Goal: Transaction & Acquisition: Subscribe to service/newsletter

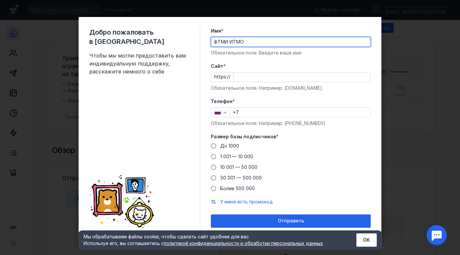
type input "ФТМИ ИТМО"
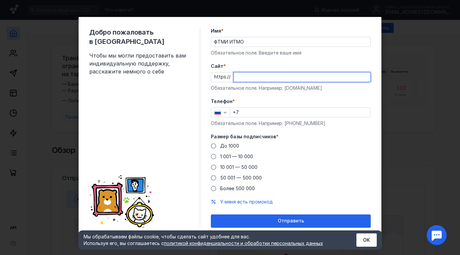
paste input "[DOMAIN_NAME]"
type input "[DOMAIN_NAME]"
click at [253, 112] on input "+7" at bounding box center [300, 112] width 140 height 9
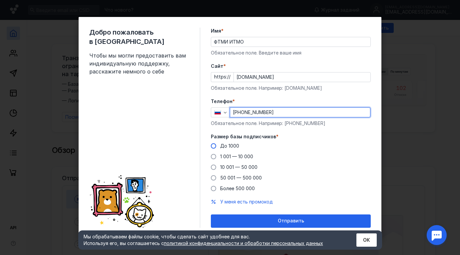
type input "[PHONE_NUMBER]"
click at [229, 146] on span "До 1000" at bounding box center [229, 146] width 19 height 6
click at [0, 0] on input "До 1000" at bounding box center [0, 0] width 0 height 0
click at [238, 159] on span "1 001 — 10 000" at bounding box center [236, 157] width 33 height 6
click at [0, 0] on input "1 001 — 10 000" at bounding box center [0, 0] width 0 height 0
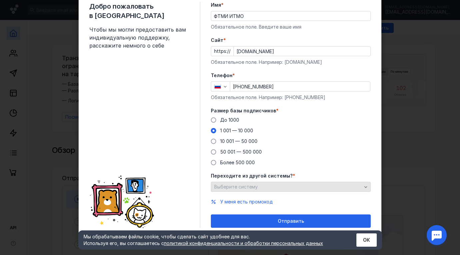
scroll to position [26, 0]
click at [250, 187] on span "Выберите систему" at bounding box center [236, 187] width 44 height 6
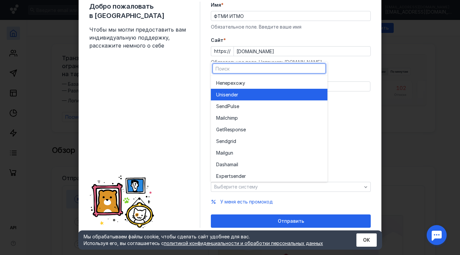
click at [225, 97] on span "Unisende" at bounding box center [226, 95] width 20 height 7
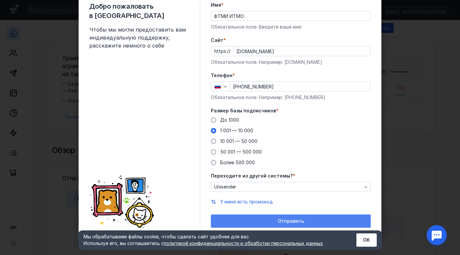
click at [238, 221] on div "Отправить" at bounding box center [290, 222] width 153 height 6
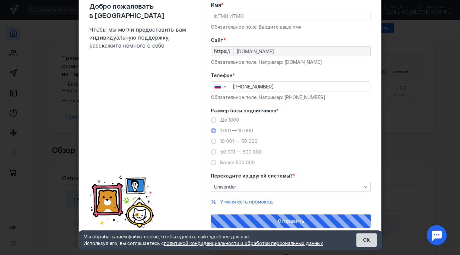
click at [371, 242] on button "ОК" at bounding box center [366, 240] width 20 height 13
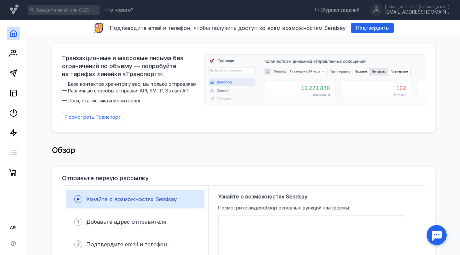
scroll to position [0, 0]
click at [16, 73] on icon at bounding box center [13, 73] width 8 height 8
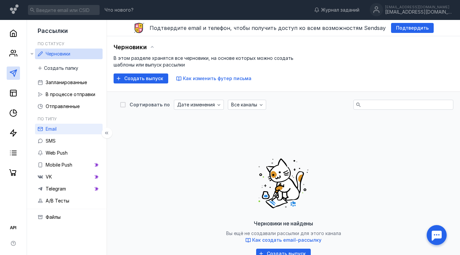
click at [50, 130] on span "Email" at bounding box center [51, 129] width 11 height 6
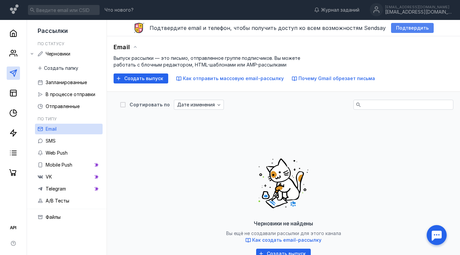
click at [398, 30] on span "Подтвердить" at bounding box center [412, 28] width 33 height 6
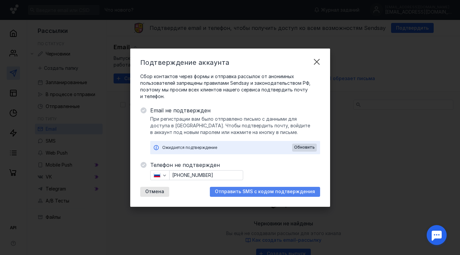
click at [232, 190] on span "Отправить SMS с кодом подтверждения" at bounding box center [265, 192] width 100 height 6
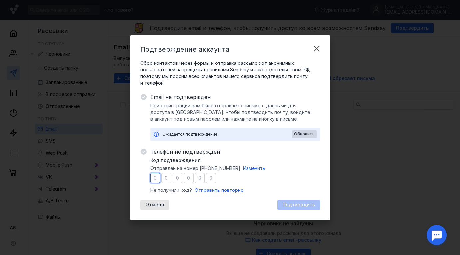
type input "7"
type input "2"
type input "3"
type input "6"
type input "5"
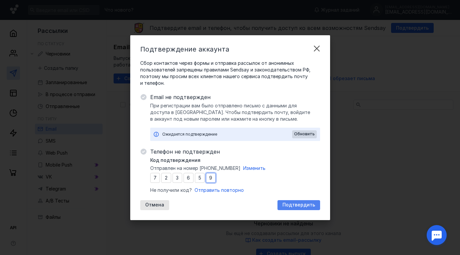
type input "9"
click at [296, 208] on div "Подтвердить" at bounding box center [298, 205] width 43 height 10
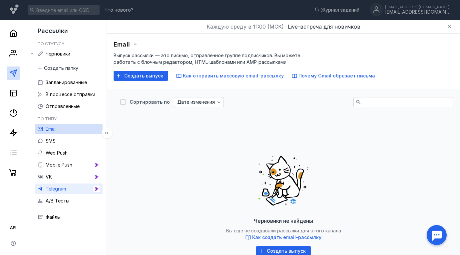
click at [81, 189] on link "Telegram" at bounding box center [69, 189] width 68 height 11
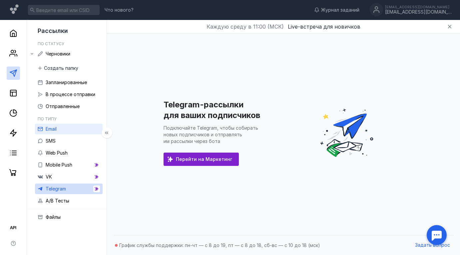
click at [71, 132] on link "Email" at bounding box center [69, 129] width 68 height 11
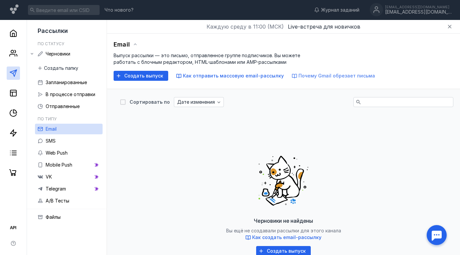
click at [328, 74] on span "Почему Gmail обрезает письма" at bounding box center [336, 76] width 77 height 6
click at [15, 96] on rect at bounding box center [13, 93] width 6 height 6
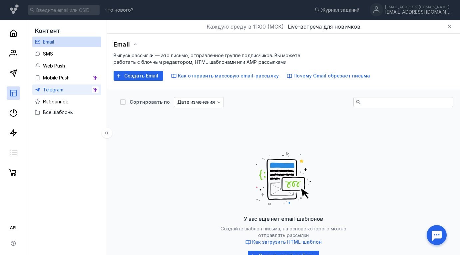
click at [50, 87] on div "Telegram" at bounding box center [53, 90] width 20 height 8
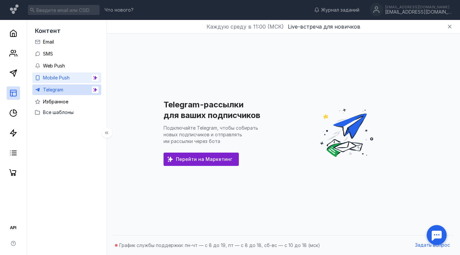
click at [49, 79] on span "Mobile Push" at bounding box center [56, 78] width 27 height 6
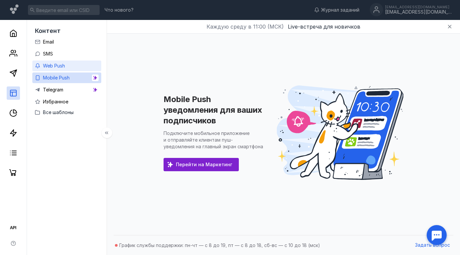
click at [53, 67] on span "Web Push" at bounding box center [54, 66] width 22 height 6
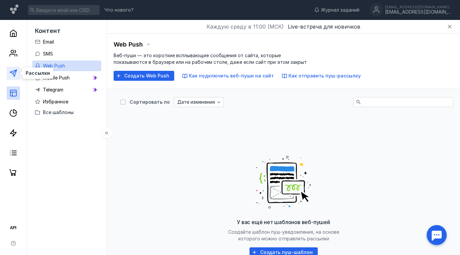
click at [14, 73] on line at bounding box center [15, 72] width 4 height 4
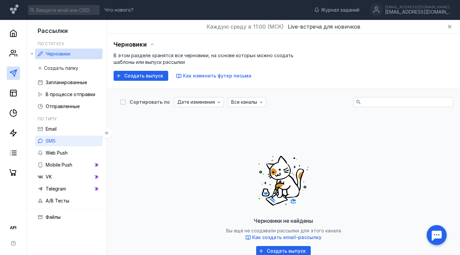
click at [75, 136] on link "SMS" at bounding box center [69, 141] width 68 height 11
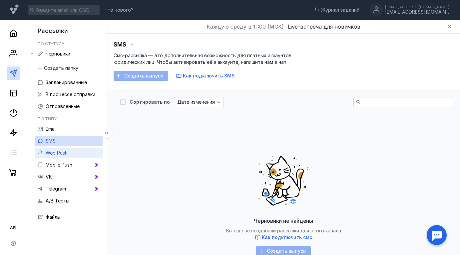
click at [72, 156] on link "Web Push" at bounding box center [69, 153] width 68 height 11
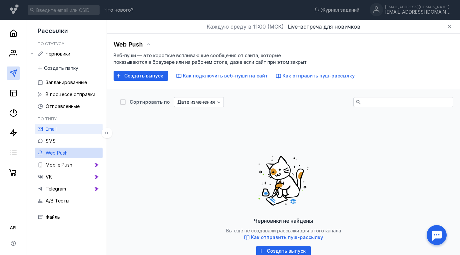
click at [55, 130] on span "Email" at bounding box center [51, 129] width 11 height 6
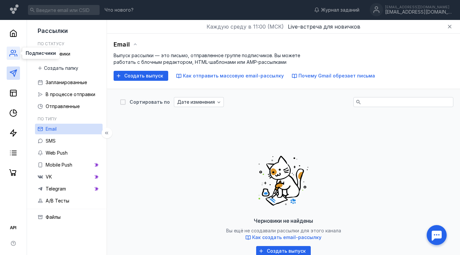
click at [16, 55] on icon at bounding box center [13, 53] width 8 height 8
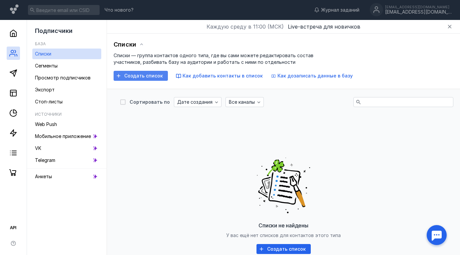
click at [133, 76] on span "Создать список" at bounding box center [143, 76] width 39 height 6
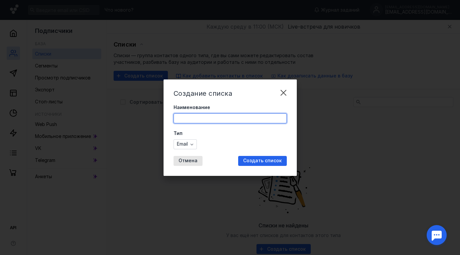
click at [217, 121] on input "Наименование" at bounding box center [230, 118] width 113 height 9
type input "Тест"
click at [181, 148] on div "Email" at bounding box center [184, 144] width 23 height 10
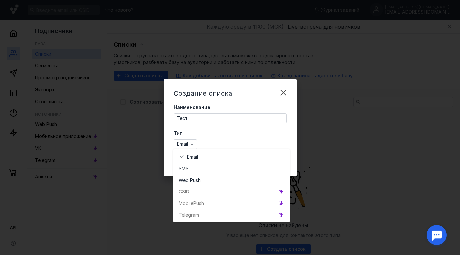
click at [232, 138] on div "Тип Email" at bounding box center [229, 139] width 113 height 19
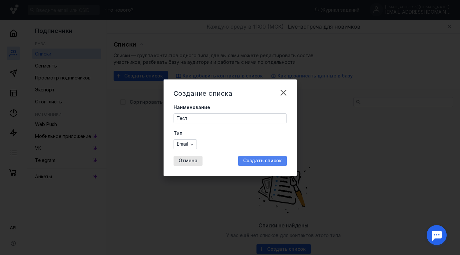
click at [258, 161] on span "Создать список" at bounding box center [262, 161] width 39 height 6
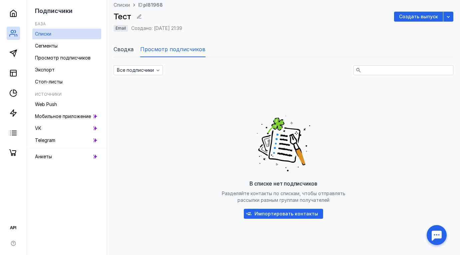
scroll to position [55, 0]
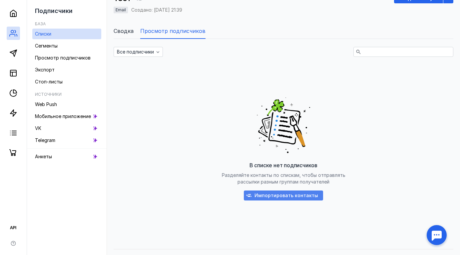
click at [263, 197] on span "Импортировать контакты" at bounding box center [286, 196] width 64 height 6
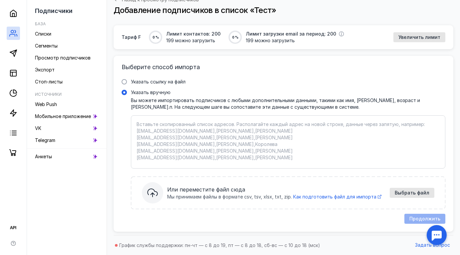
scroll to position [41, 0]
click at [243, 132] on textarea "Указать вручную Вы можете импортировать подписчиков с любыми дополнительными да…" at bounding box center [287, 142] width 303 height 42
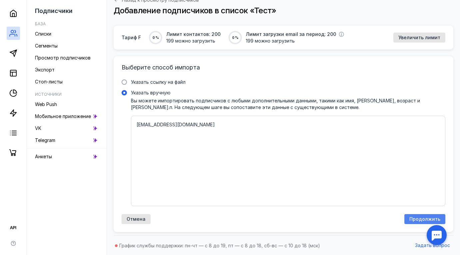
type textarea "[EMAIL_ADDRESS][DOMAIN_NAME]"
click at [412, 220] on span "Продолжить" at bounding box center [424, 220] width 31 height 6
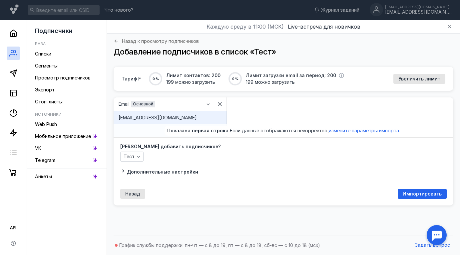
click at [196, 110] on div "Email Основной" at bounding box center [170, 104] width 113 height 13
click at [196, 118] on div "[EMAIL_ADDRESS][DOMAIN_NAME]" at bounding box center [169, 118] width 103 height 7
click at [425, 192] on span "Импортировать" at bounding box center [421, 194] width 39 height 6
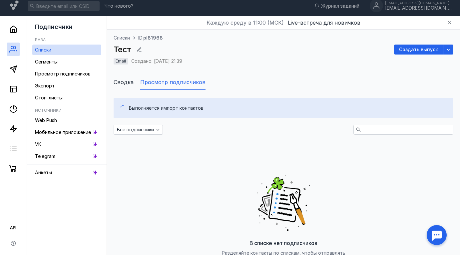
scroll to position [3, 0]
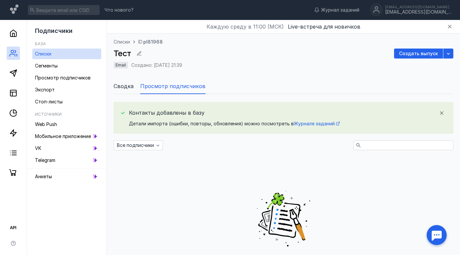
click at [129, 85] on span "Сводка" at bounding box center [124, 86] width 20 height 8
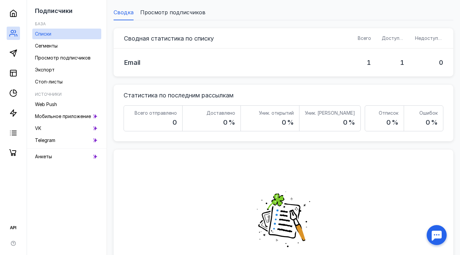
scroll to position [25, 0]
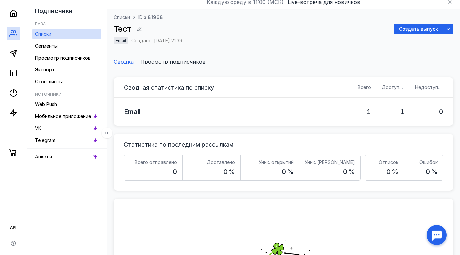
click at [59, 32] on link "Списки" at bounding box center [66, 34] width 69 height 11
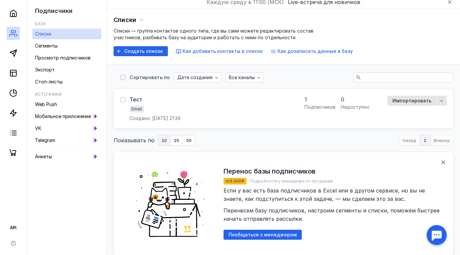
click at [180, 110] on div "Email" at bounding box center [154, 110] width 51 height 8
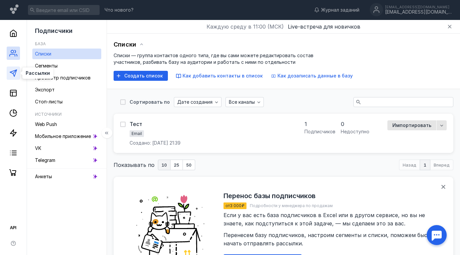
click at [14, 73] on icon at bounding box center [13, 73] width 8 height 8
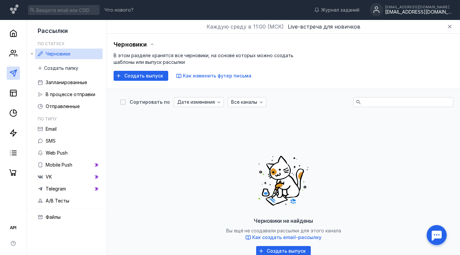
click at [405, 11] on div "[EMAIL_ADDRESS][DOMAIN_NAME]" at bounding box center [418, 12] width 67 height 6
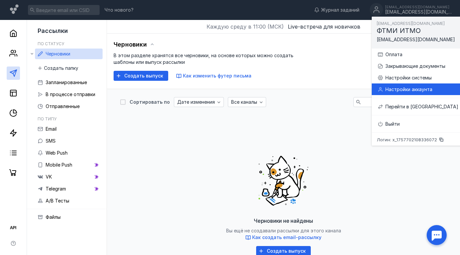
click at [400, 85] on div "Настройки аккаунта" at bounding box center [417, 90] width 81 height 12
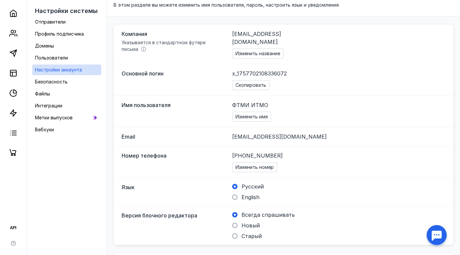
scroll to position [51, 0]
click at [188, 133] on span "Email" at bounding box center [171, 136] width 100 height 8
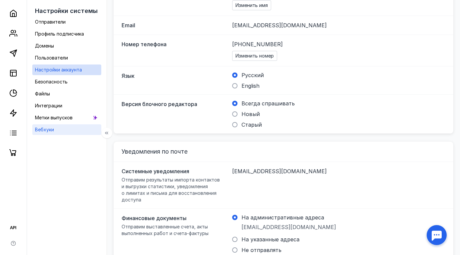
scroll to position [160, 0]
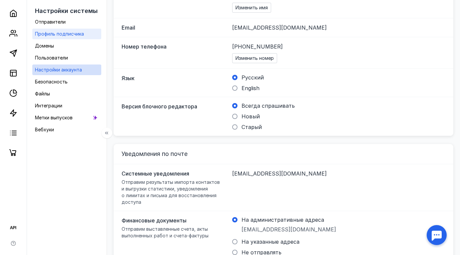
click at [59, 37] on div "Профиль подписчика" at bounding box center [59, 34] width 49 height 8
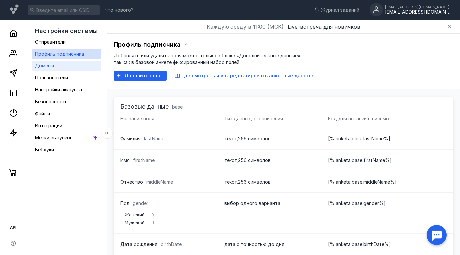
click at [55, 70] on link "Домены" at bounding box center [66, 66] width 69 height 11
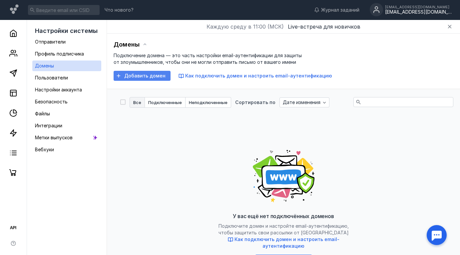
click at [134, 79] on div "Добавить домен" at bounding box center [142, 76] width 57 height 10
click at [63, 57] on div "Профиль подписчика" at bounding box center [59, 54] width 49 height 8
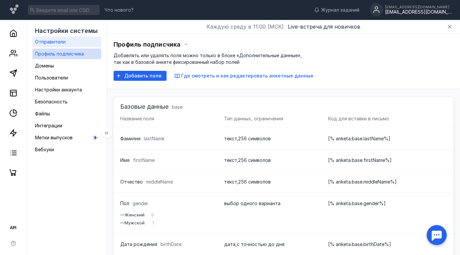
click at [58, 42] on span "Отправители" at bounding box center [50, 42] width 31 height 6
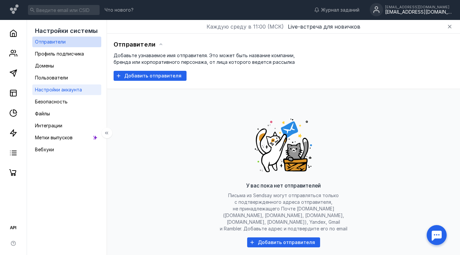
click at [64, 85] on link "Настройки аккаунта" at bounding box center [66, 90] width 69 height 11
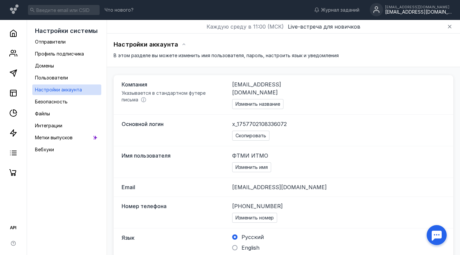
scroll to position [0, 0]
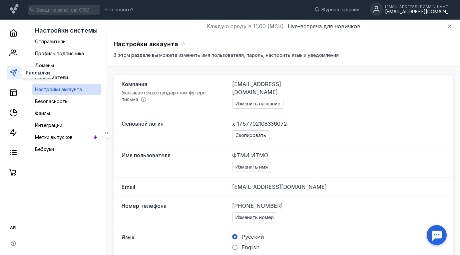
click at [14, 75] on polygon at bounding box center [13, 73] width 7 height 7
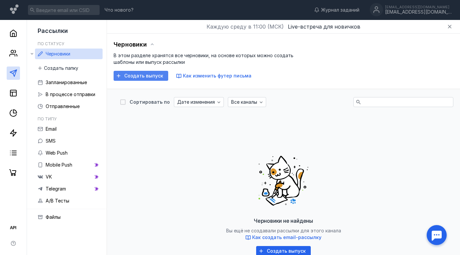
click at [133, 78] on span "Создать выпуск" at bounding box center [143, 76] width 39 height 6
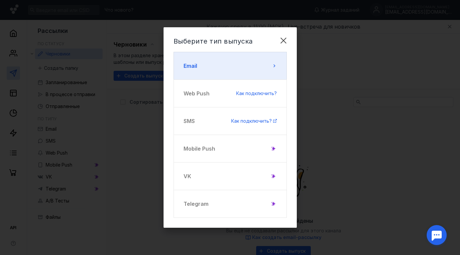
click at [238, 65] on button "Email" at bounding box center [229, 66] width 113 height 28
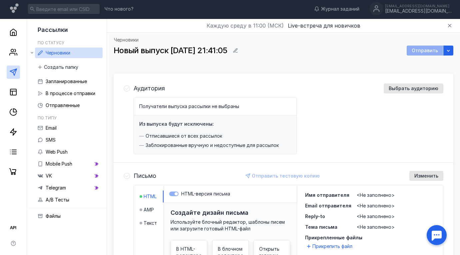
scroll to position [4, 0]
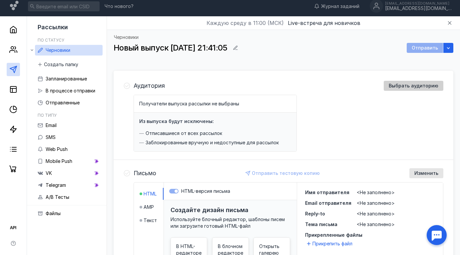
click at [420, 87] on span "Выбрать аудиторию" at bounding box center [413, 86] width 50 height 6
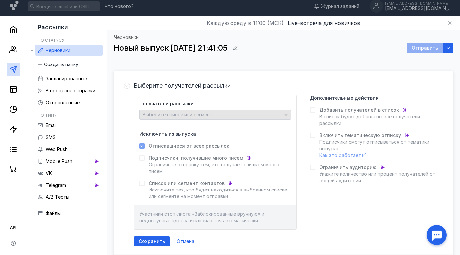
click at [282, 113] on div "Выберите список или сегмент" at bounding box center [212, 115] width 143 height 6
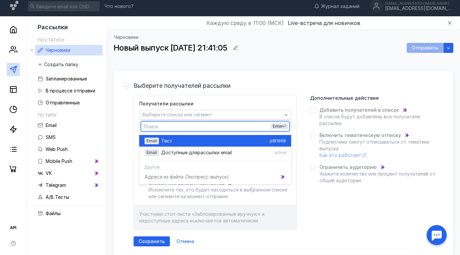
click at [216, 142] on div "Тест" at bounding box center [214, 141] width 106 height 7
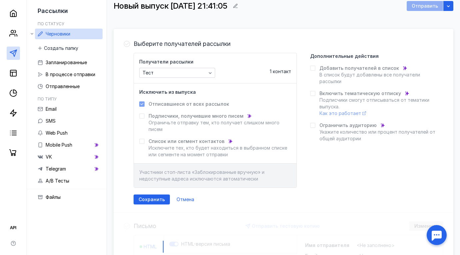
scroll to position [46, 0]
click at [149, 200] on span "Сохранить" at bounding box center [151, 200] width 26 height 6
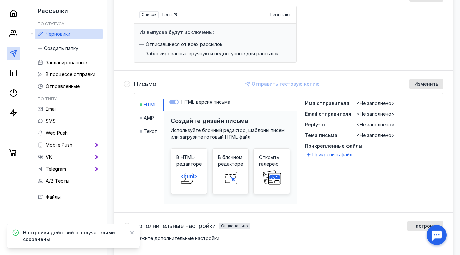
scroll to position [102, 0]
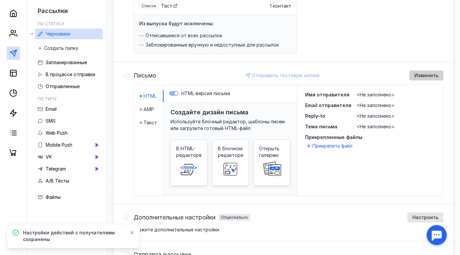
click at [423, 76] on span "Изменить" at bounding box center [426, 76] width 24 height 6
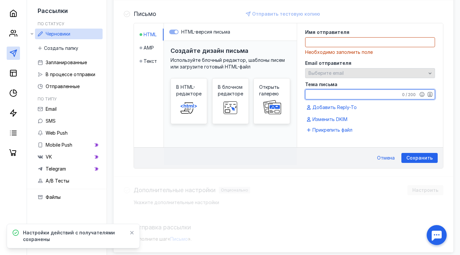
scroll to position [163, 0]
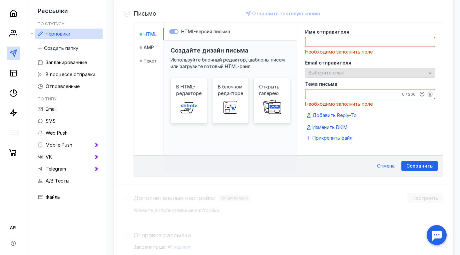
click at [336, 75] on span "Выберите email" at bounding box center [325, 73] width 35 height 6
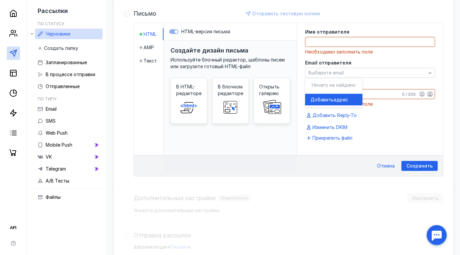
click at [290, 73] on div "Создайте дизайн письма Используйте блочный редактор, шаблоны писем или загрузит…" at bounding box center [230, 107] width 133 height 132
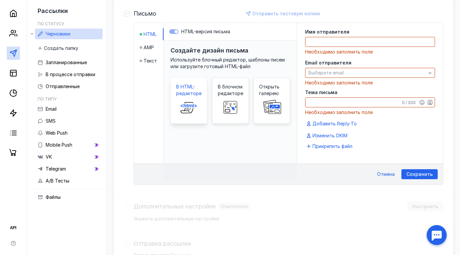
click at [187, 91] on span "В HTML-редакторе" at bounding box center [188, 90] width 25 height 13
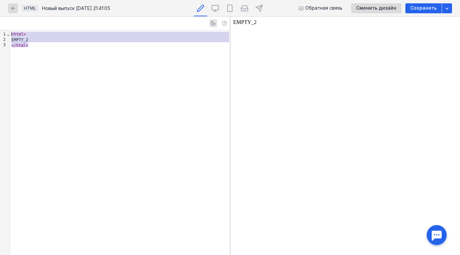
drag, startPoint x: 71, startPoint y: 64, endPoint x: -9, endPoint y: 18, distance: 92.2
click at [0, 18] on html "Что нового? Журнал заданий [EMAIL_ADDRESS][DOMAIN_NAME] [EMAIL_ADDRESS][DOMAIN_…" at bounding box center [230, 81] width 460 height 488
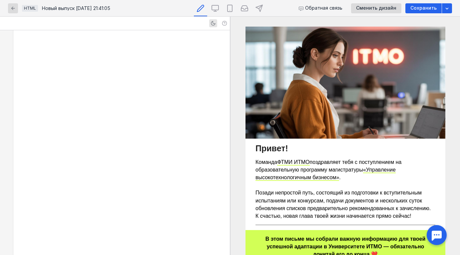
scroll to position [1162, 0]
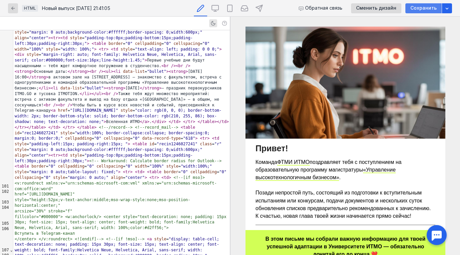
click at [421, 9] on span "Сохранить" at bounding box center [423, 8] width 26 height 6
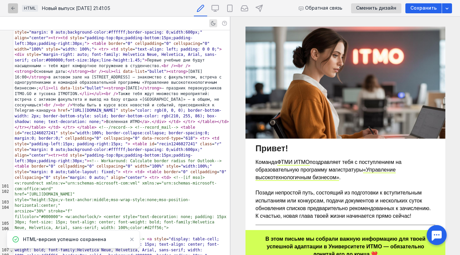
click at [13, 7] on icon "button" at bounding box center [12, 8] width 5 height 5
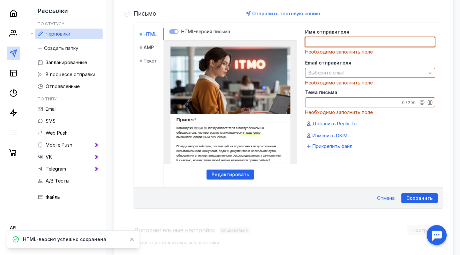
click at [350, 44] on textarea at bounding box center [369, 41] width 129 height 9
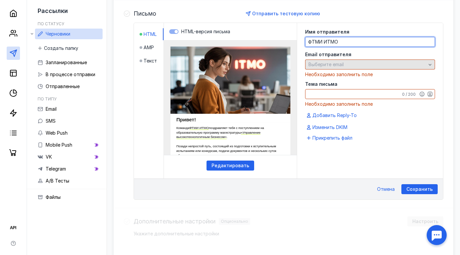
type textarea "ФТМИ ИТМО"
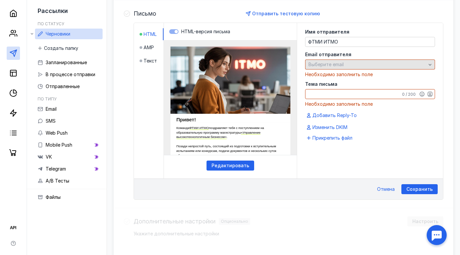
click at [389, 69] on div "Выберите email" at bounding box center [370, 65] width 130 height 10
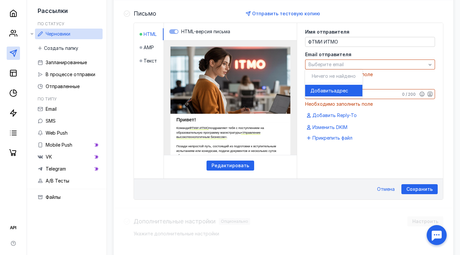
click at [349, 89] on div "Добавить адрес" at bounding box center [333, 91] width 47 height 7
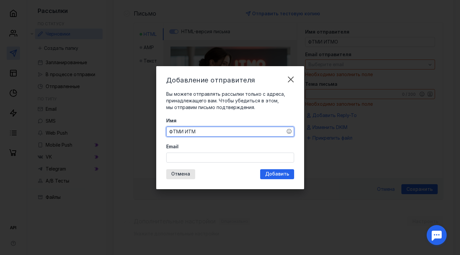
type textarea "ФТМИ ИТМО"
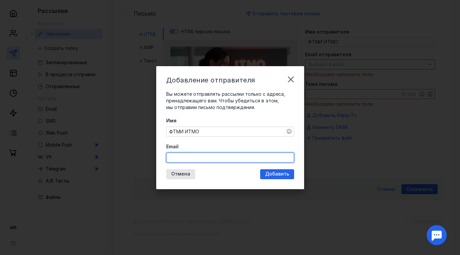
paste input "[EMAIL_ADDRESS][DOMAIN_NAME]"
type input "[EMAIL_ADDRESS][DOMAIN_NAME]"
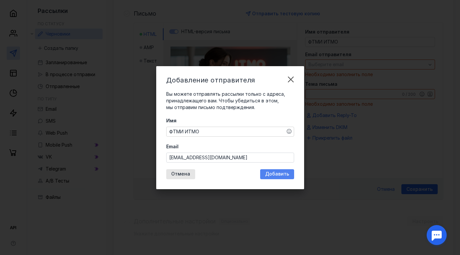
click at [277, 173] on span "Добавить" at bounding box center [277, 174] width 24 height 6
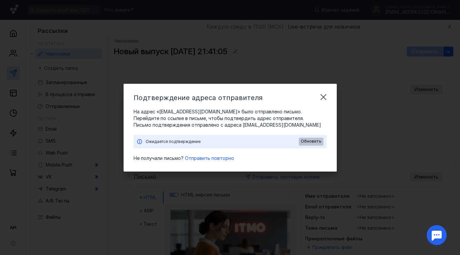
click at [318, 142] on span "Обновить" at bounding box center [311, 141] width 21 height 5
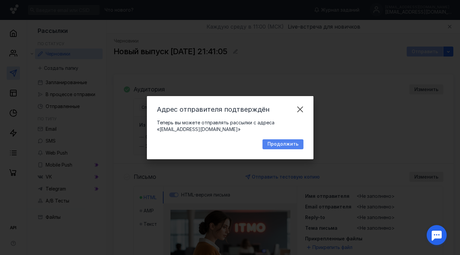
click at [292, 142] on span "Продолжить" at bounding box center [282, 144] width 31 height 6
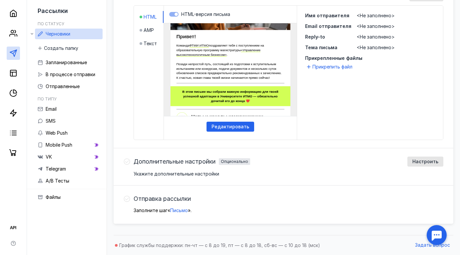
scroll to position [181, 0]
click at [415, 162] on span "Настроить" at bounding box center [425, 162] width 26 height 6
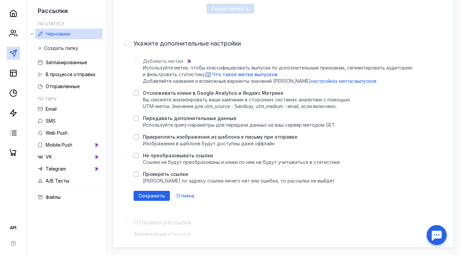
scroll to position [299, 0]
click at [188, 196] on span "Отмена" at bounding box center [185, 196] width 18 height 6
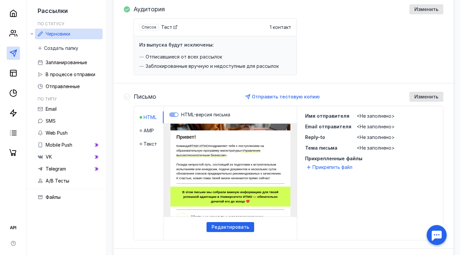
scroll to position [62, 0]
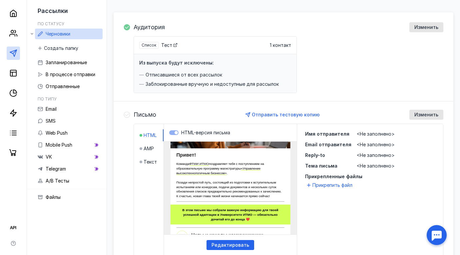
click at [368, 142] on span "<Не заполнено>" at bounding box center [375, 145] width 38 height 6
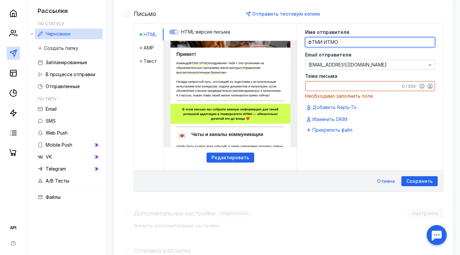
scroll to position [163, 0]
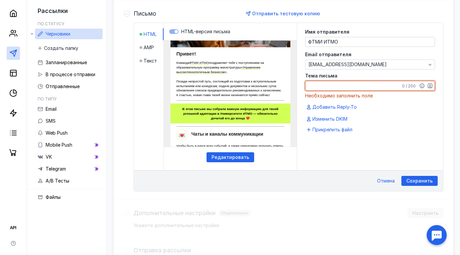
click at [361, 87] on textarea "Тема письма" at bounding box center [369, 85] width 129 height 9
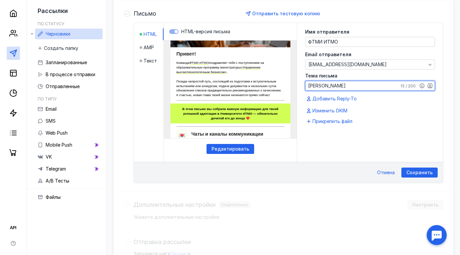
type textarea "[PERSON_NAME]"
click at [422, 173] on span "Сохранить" at bounding box center [419, 173] width 26 height 6
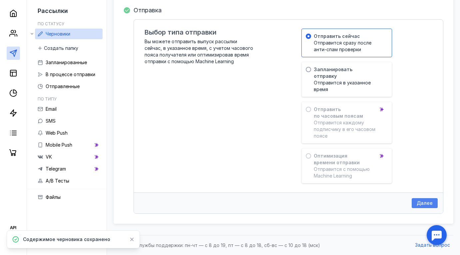
scroll to position [369, 0]
click at [430, 206] on div "Далее" at bounding box center [424, 203] width 26 height 10
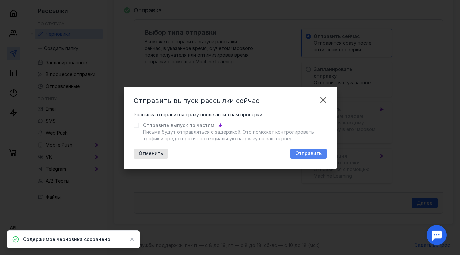
click at [307, 152] on span "Отправить" at bounding box center [308, 154] width 26 height 6
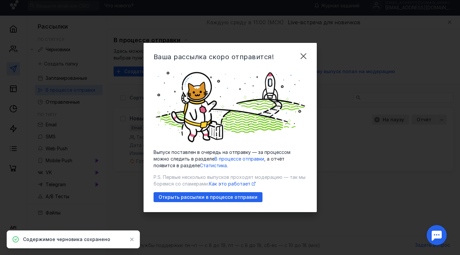
scroll to position [4, 0]
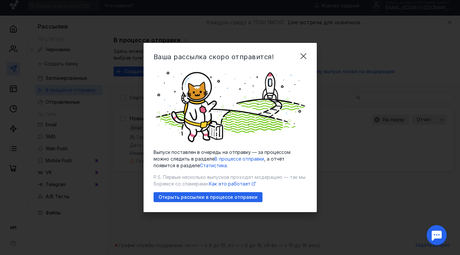
click at [235, 157] on span "В процессе отправки" at bounding box center [239, 159] width 50 height 6
click at [232, 160] on span "В процессе отправки" at bounding box center [239, 159] width 50 height 6
click at [230, 160] on span "В процессе отправки" at bounding box center [239, 159] width 50 height 6
click at [229, 158] on span "В процессе отправки" at bounding box center [239, 159] width 50 height 6
click at [217, 197] on span "Открыть рассылки в процессе отправки" at bounding box center [207, 198] width 99 height 6
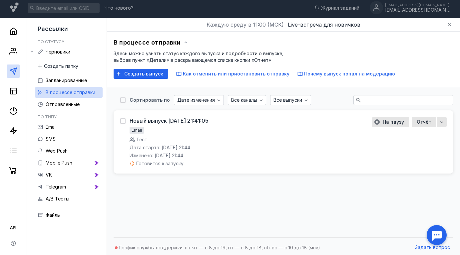
scroll to position [2, 0]
